Goal: Check status

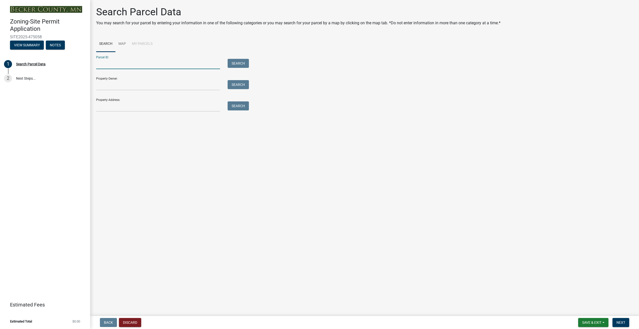
click at [106, 65] on input "Parcel ID:" at bounding box center [158, 64] width 124 height 10
click at [26, 44] on button "View Summary" at bounding box center [27, 45] width 34 height 9
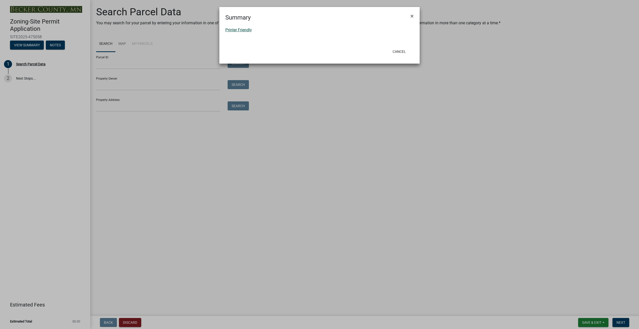
click at [236, 30] on link "Printer Friendly" at bounding box center [238, 30] width 27 height 5
click at [412, 16] on span "×" at bounding box center [411, 16] width 3 height 7
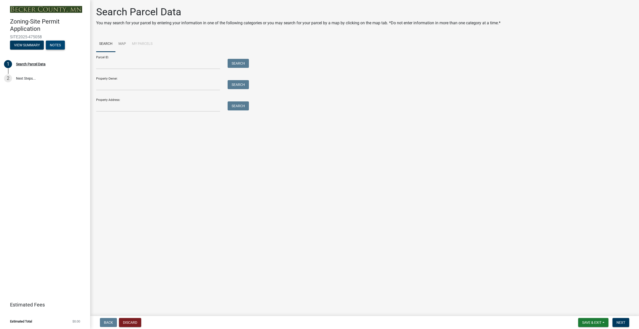
click at [60, 46] on button "Notes" at bounding box center [55, 45] width 19 height 9
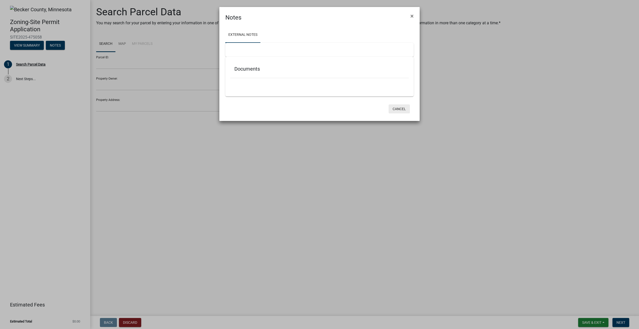
click at [399, 108] on button "Cancel" at bounding box center [398, 108] width 21 height 9
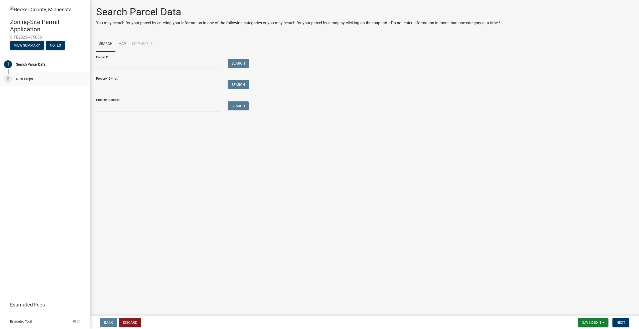
click at [29, 81] on link "2 Next Steps..." at bounding box center [45, 79] width 90 height 15
